Goal: Information Seeking & Learning: Check status

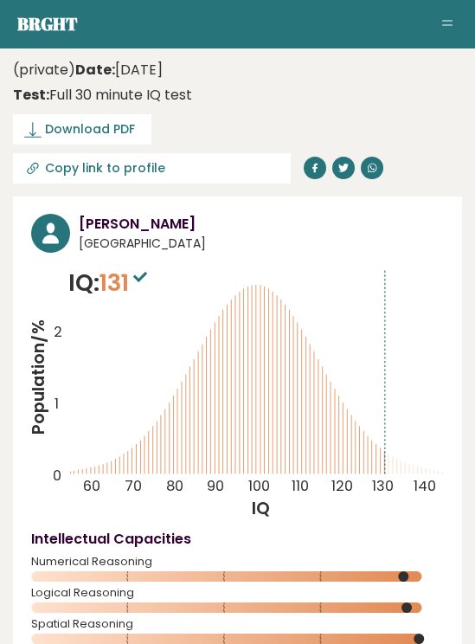
click at [41, 126] on icon at bounding box center [32, 129] width 17 height 17
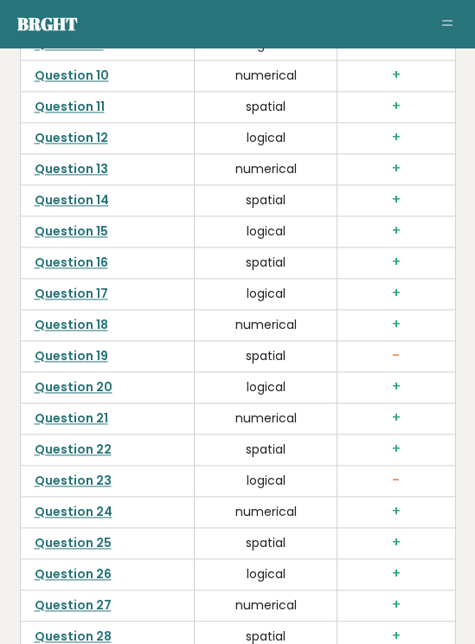
scroll to position [4638, 0]
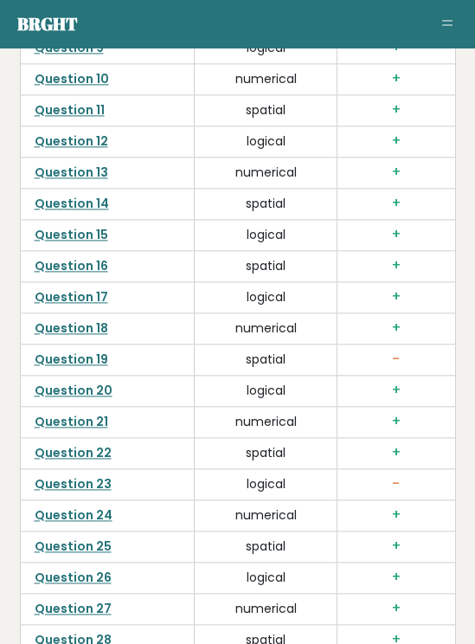
click at [66, 132] on link "Question 12" at bounding box center [72, 140] width 74 height 17
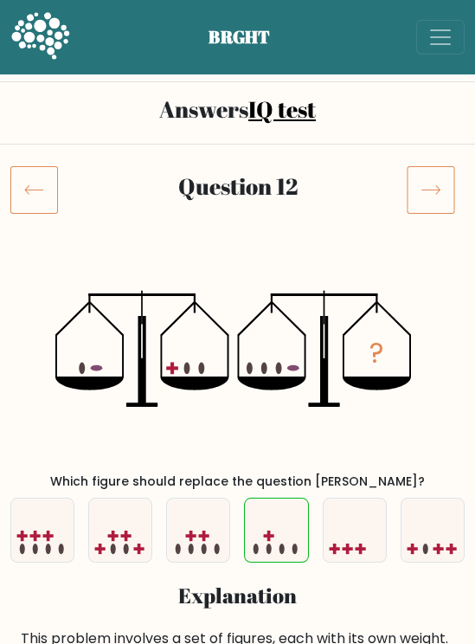
click at [432, 177] on icon at bounding box center [431, 189] width 48 height 48
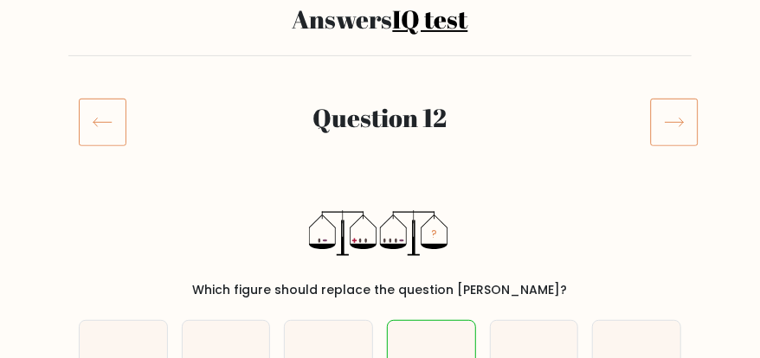
scroll to position [169, 0]
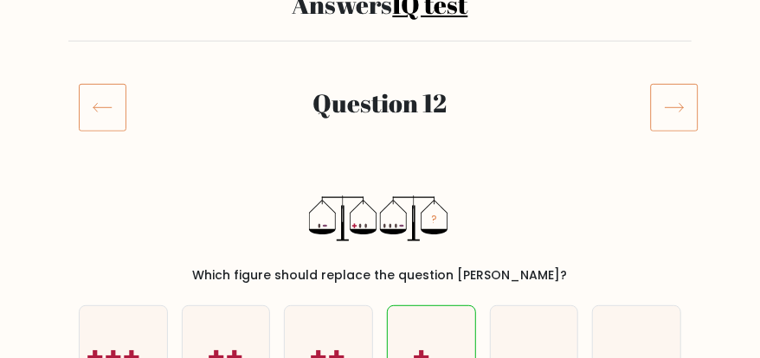
click at [474, 102] on icon at bounding box center [674, 107] width 48 height 48
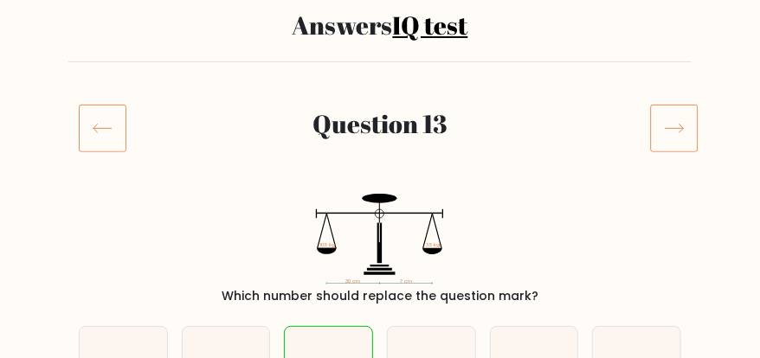
scroll to position [144, 0]
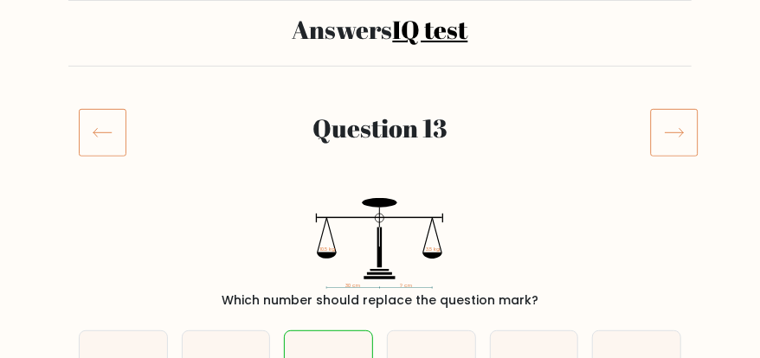
click at [680, 134] on icon at bounding box center [675, 133] width 18 height 9
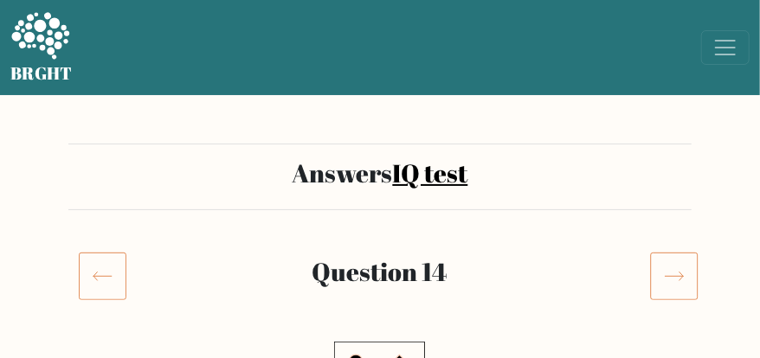
click at [683, 266] on icon at bounding box center [674, 276] width 48 height 48
click at [679, 274] on icon at bounding box center [674, 276] width 48 height 48
click at [674, 285] on icon at bounding box center [674, 276] width 48 height 48
click at [684, 269] on icon at bounding box center [674, 276] width 48 height 48
click at [684, 264] on icon at bounding box center [674, 276] width 48 height 48
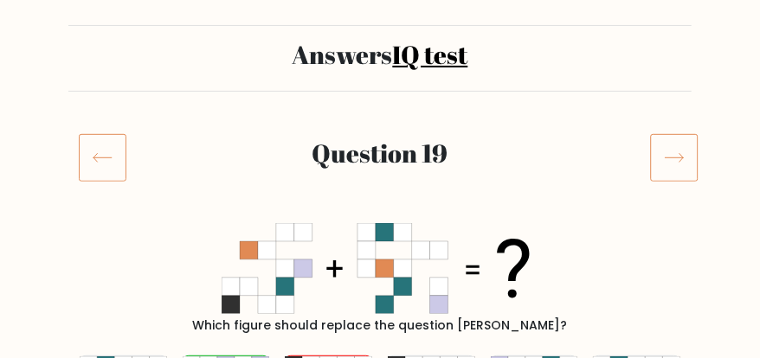
scroll to position [126, 0]
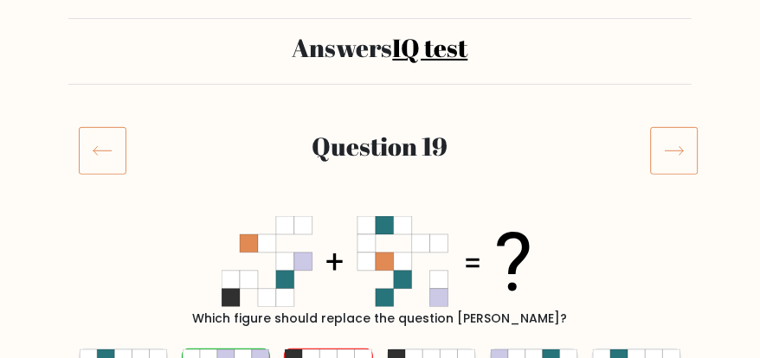
click at [87, 147] on icon at bounding box center [103, 150] width 48 height 48
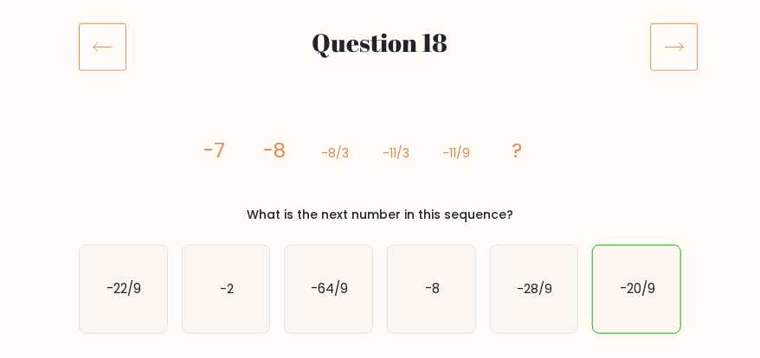
scroll to position [177, 0]
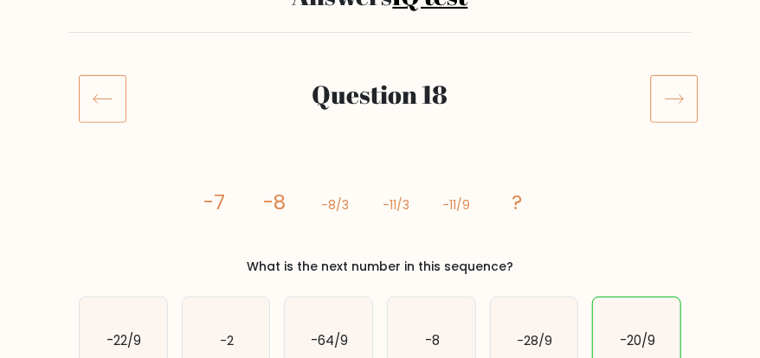
click at [677, 92] on icon at bounding box center [674, 98] width 48 height 48
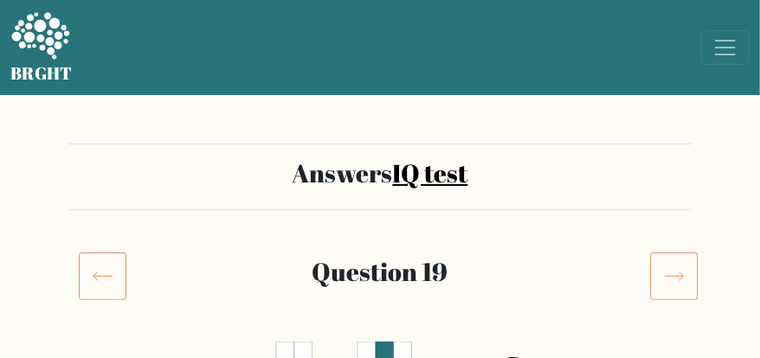
click at [673, 266] on icon at bounding box center [674, 276] width 48 height 48
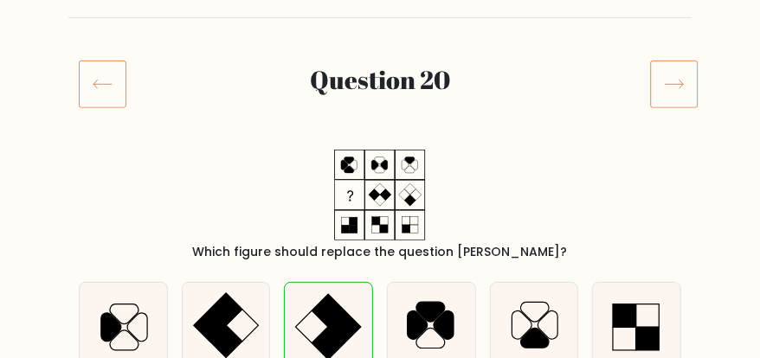
scroll to position [190, 0]
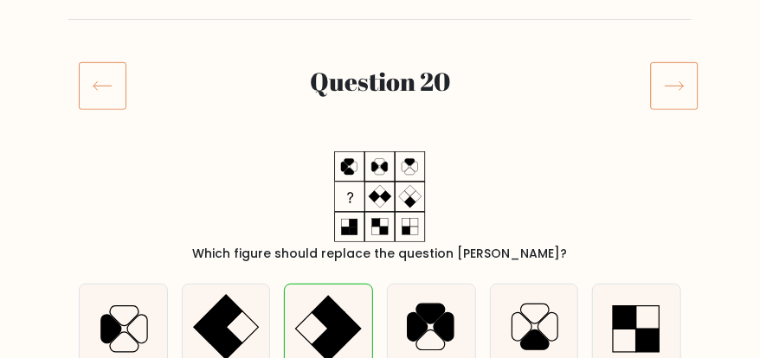
click at [676, 77] on icon at bounding box center [674, 85] width 48 height 48
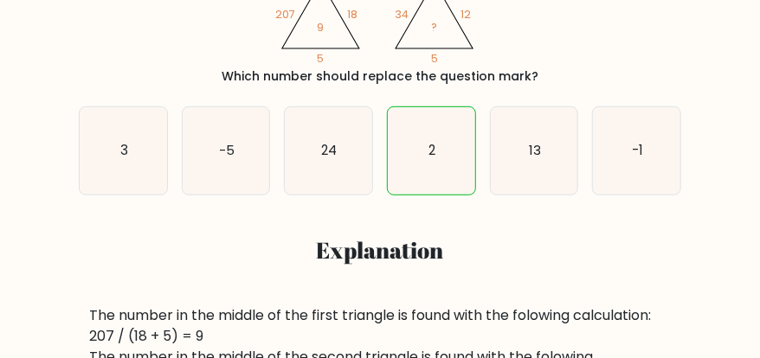
scroll to position [367, 0]
